Goal: Task Accomplishment & Management: Manage account settings

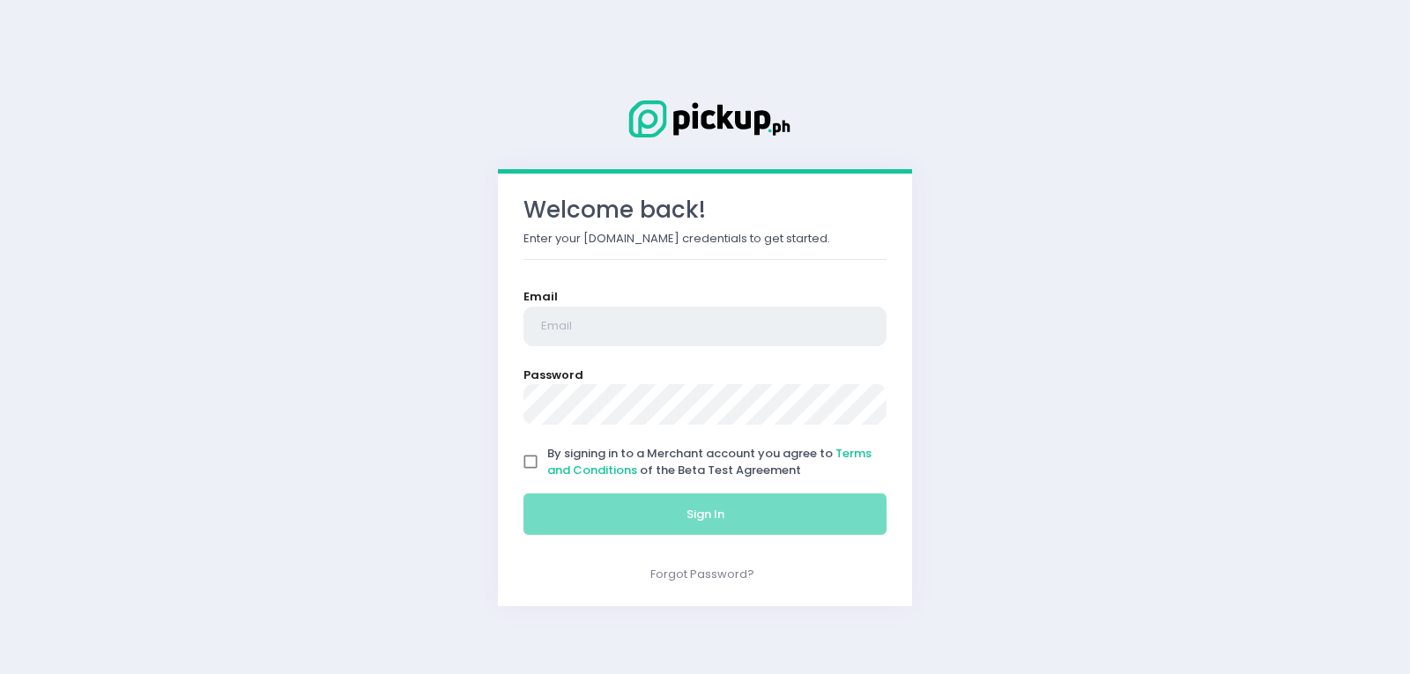
type input "[EMAIL_ADDRESS][DOMAIN_NAME]"
click at [526, 471] on input "By signing in to a Merchant account you agree to Terms and Conditions of the Be…" at bounding box center [530, 461] width 33 height 33
checkbox input "true"
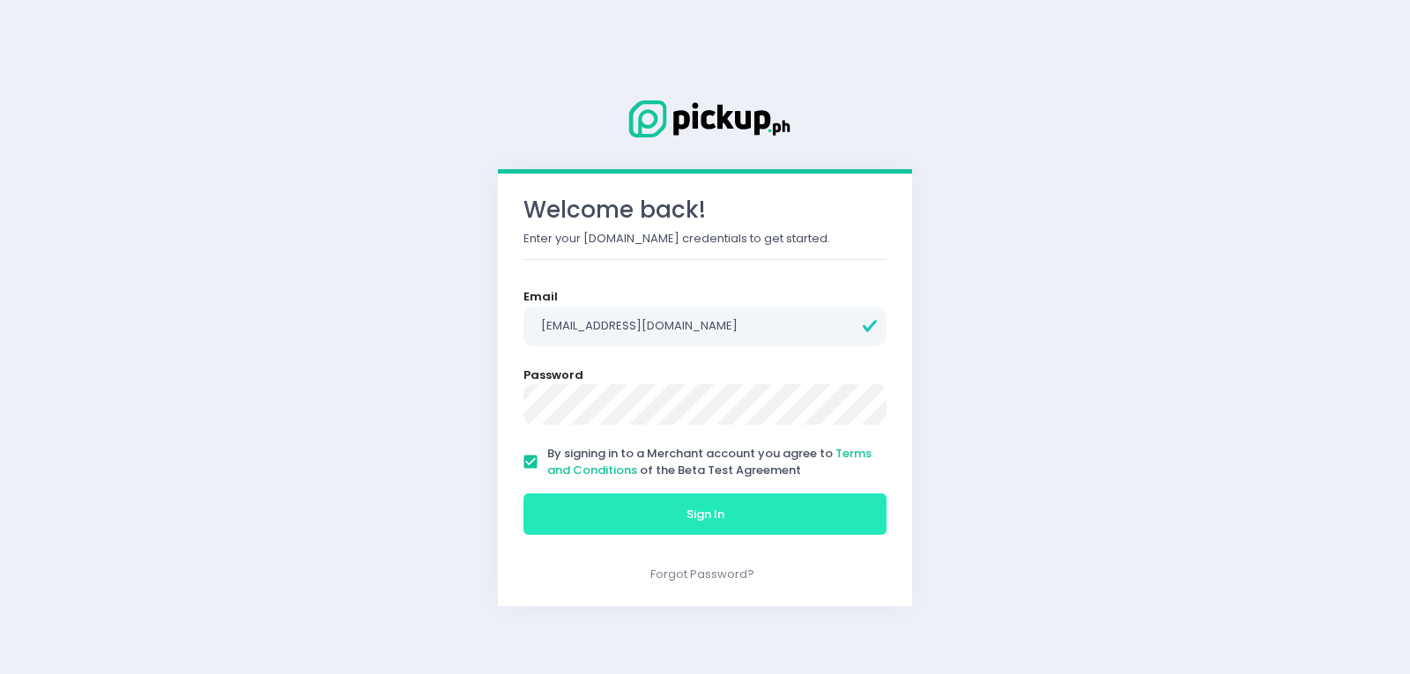
click at [620, 528] on button "Sign In" at bounding box center [704, 514] width 363 height 42
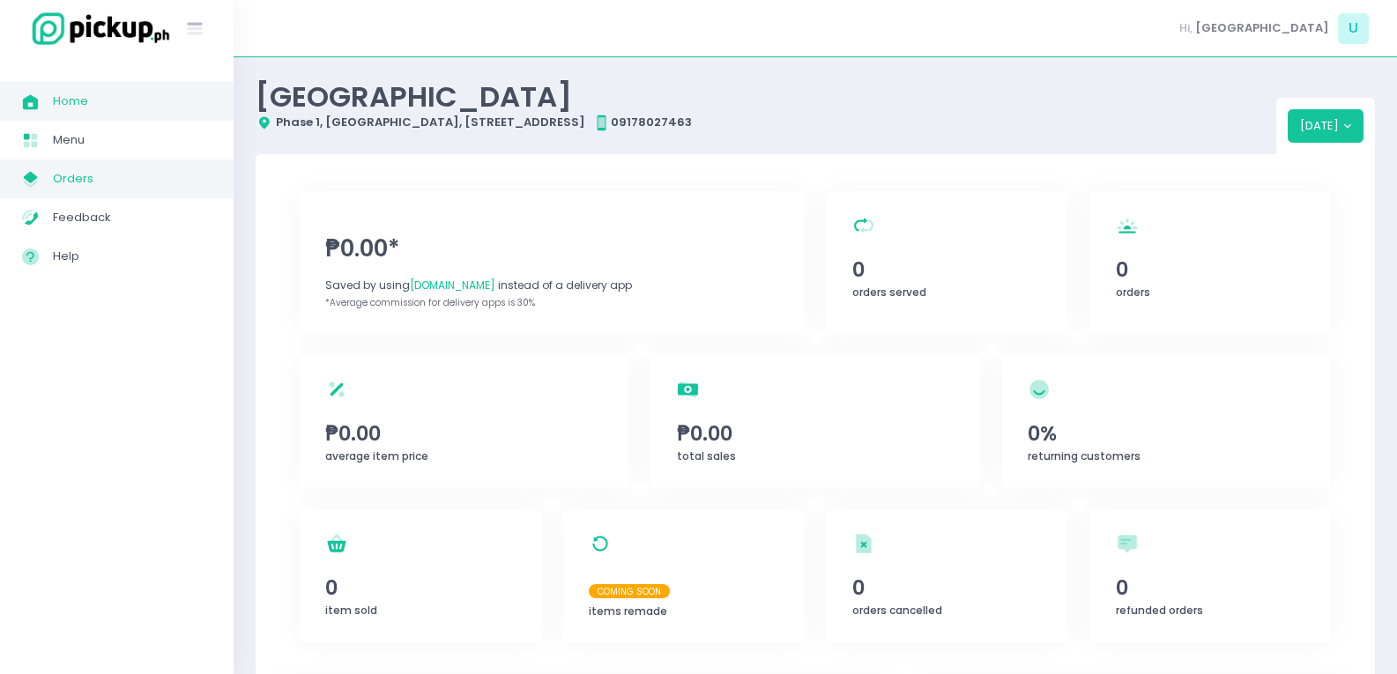
click at [164, 178] on span "Orders" at bounding box center [132, 178] width 159 height 23
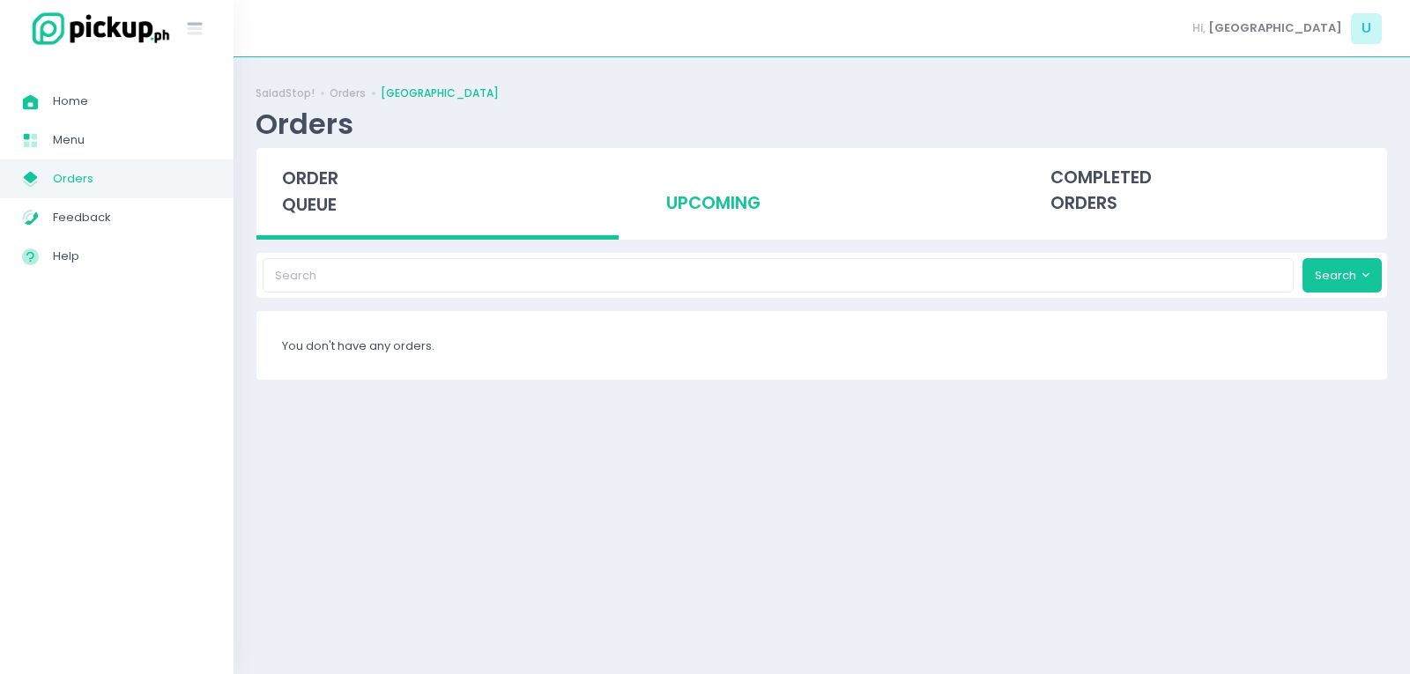
click at [724, 204] on div "upcoming" at bounding box center [822, 191] width 362 height 86
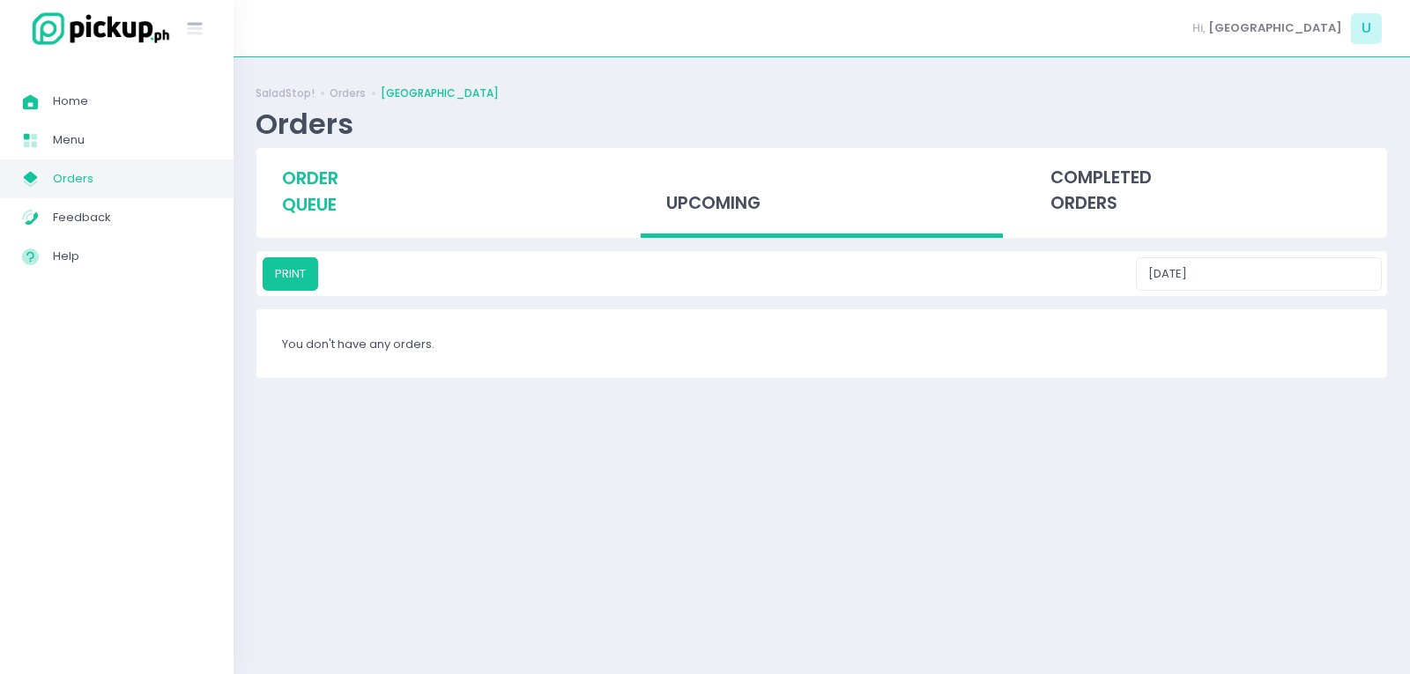
click at [382, 205] on div "order queue" at bounding box center [437, 191] width 362 height 87
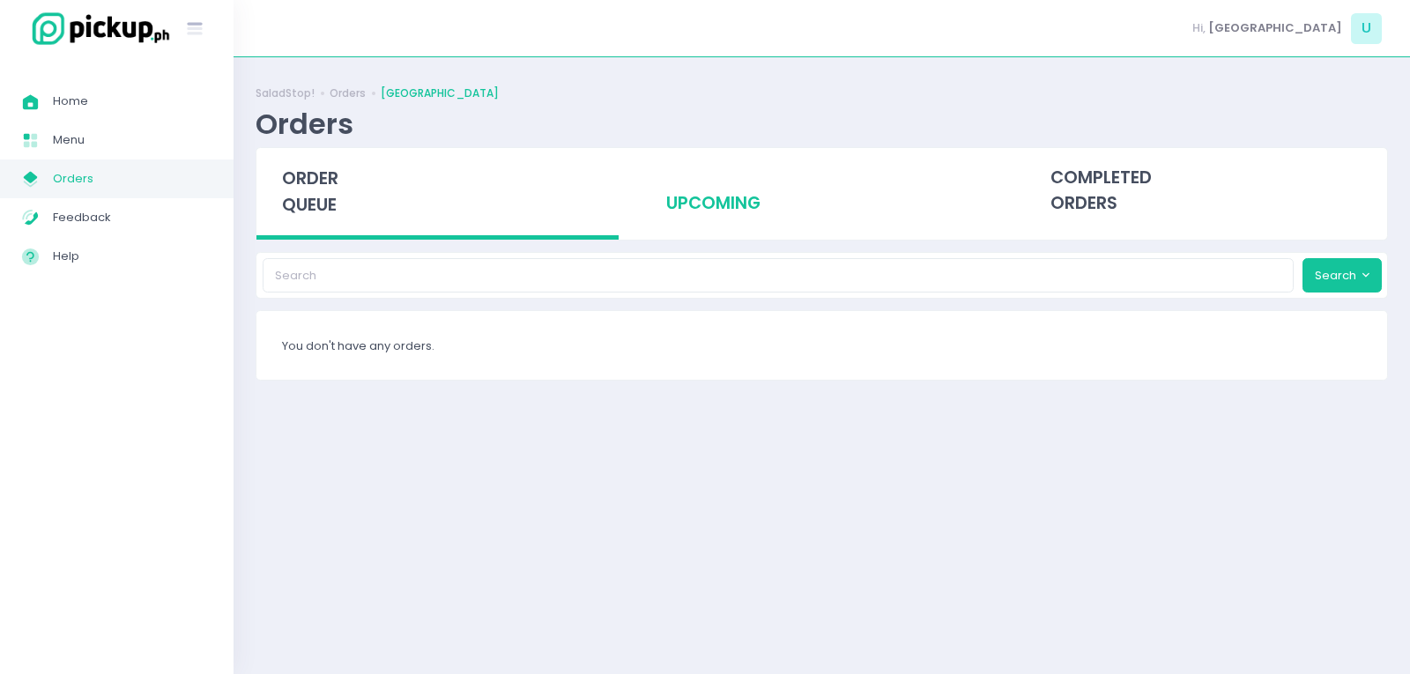
click at [701, 193] on div "upcoming" at bounding box center [822, 191] width 362 height 86
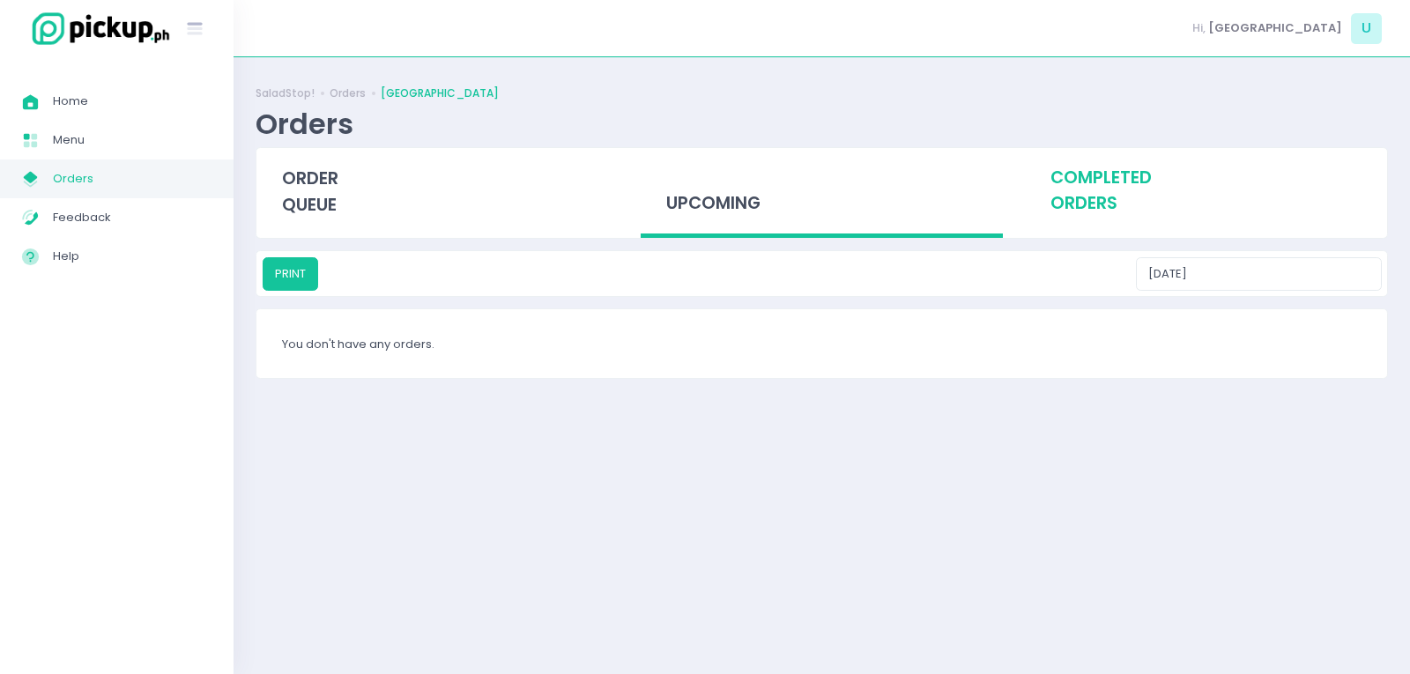
click at [1091, 189] on div "completed orders" at bounding box center [1206, 191] width 362 height 86
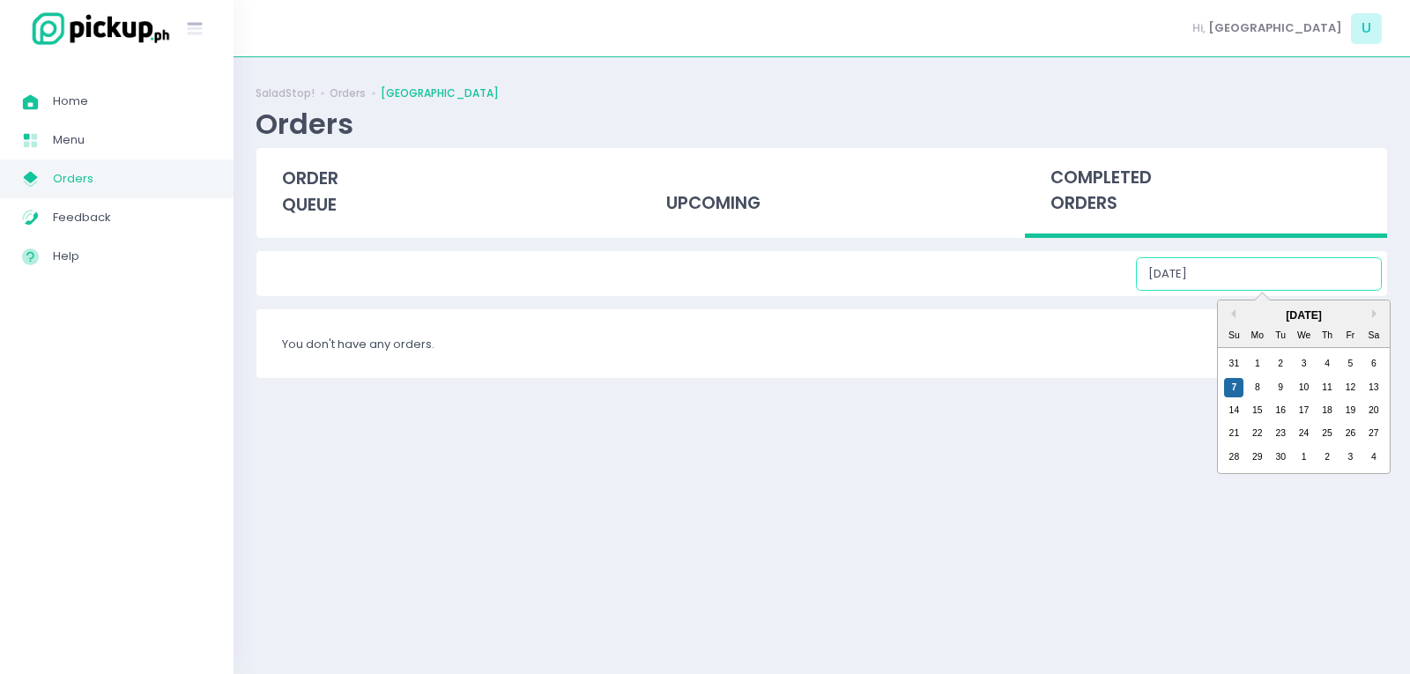
click at [1311, 271] on input "[DATE]" at bounding box center [1259, 273] width 246 height 33
click at [1355, 385] on div "12" at bounding box center [1349, 387] width 19 height 19
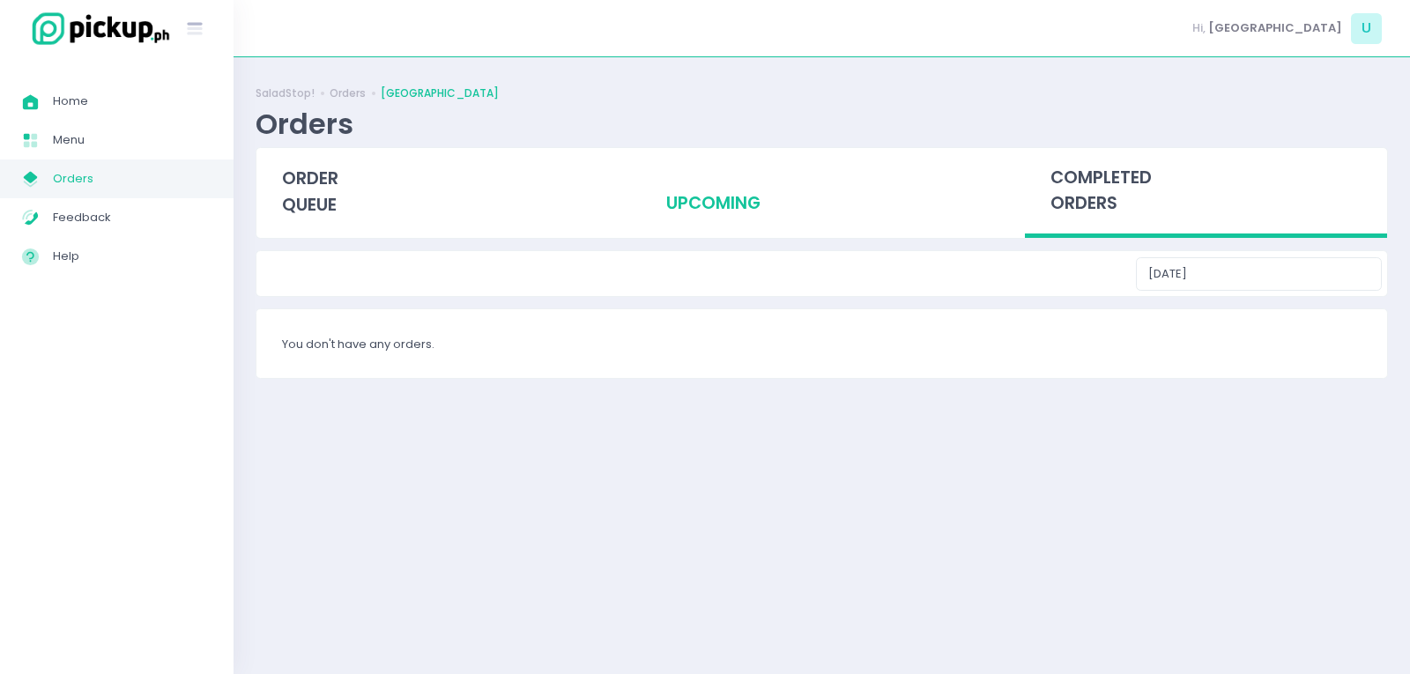
click at [750, 189] on div "upcoming" at bounding box center [822, 191] width 362 height 86
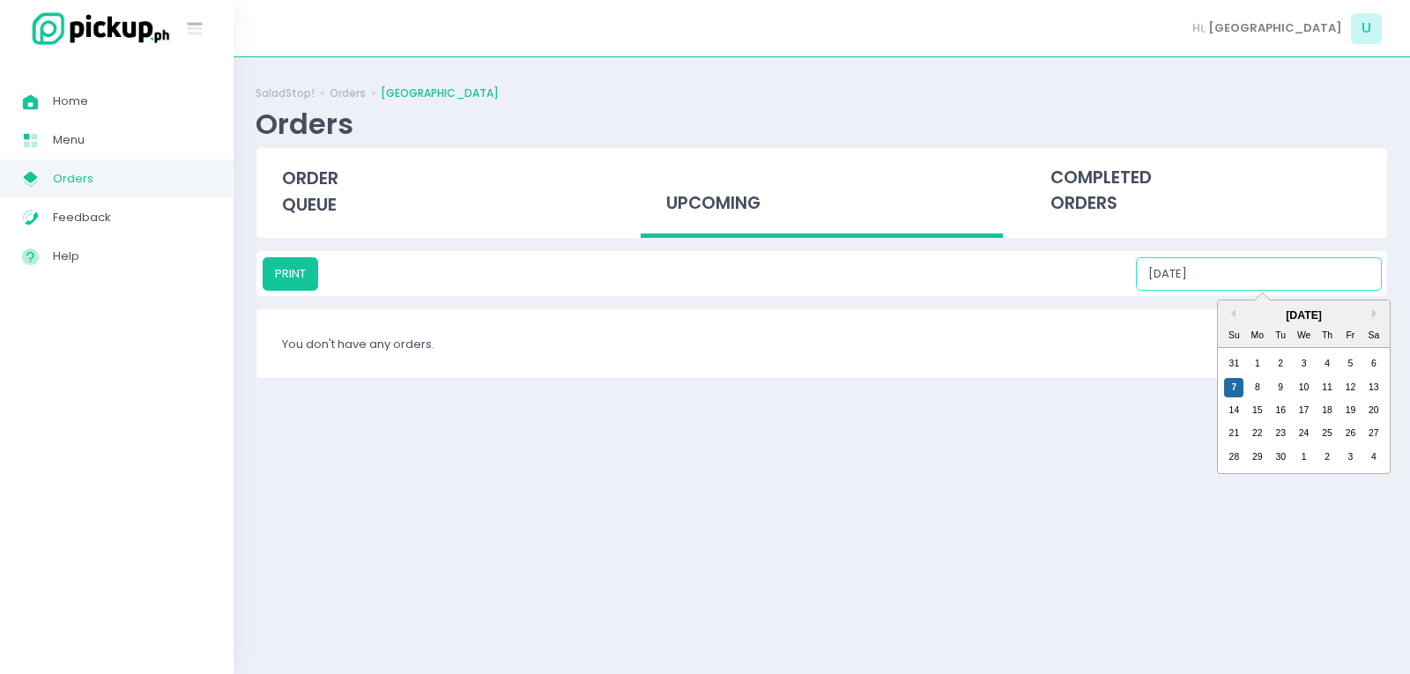
click at [1322, 278] on input "[DATE]" at bounding box center [1259, 273] width 246 height 33
click at [1348, 389] on div "12" at bounding box center [1349, 387] width 19 height 19
type input "[DATE]"
